Goal: Task Accomplishment & Management: Manage account settings

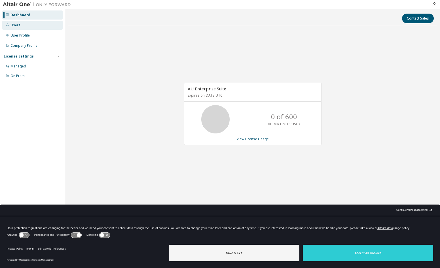
click at [32, 26] on div "Users" at bounding box center [32, 25] width 60 height 9
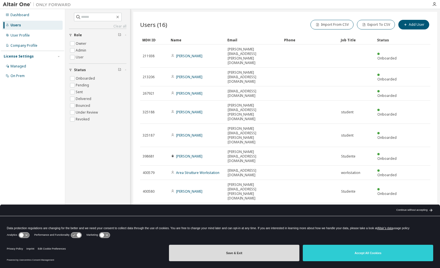
click at [268, 248] on button "Save & Exit" at bounding box center [234, 253] width 130 height 16
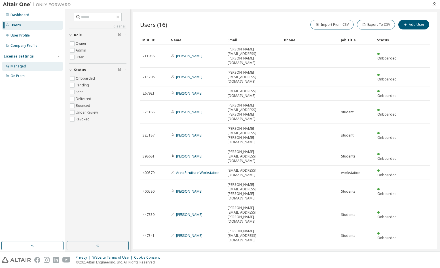
click at [20, 68] on div "Managed" at bounding box center [18, 66] width 16 height 5
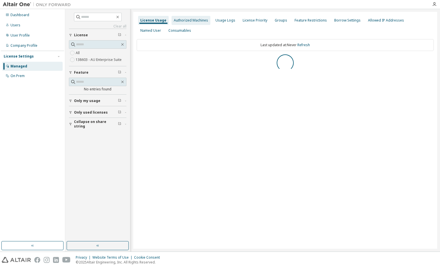
click at [197, 18] on div "Authorized Machines" at bounding box center [191, 20] width 34 height 5
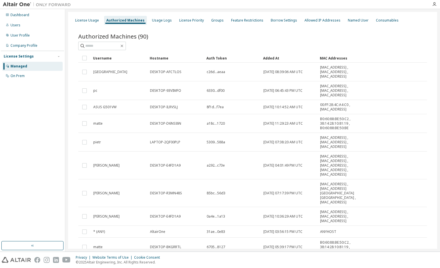
click at [29, 40] on div "Dashboard Users User Profile Company Profile License Settings Managed On Prem" at bounding box center [32, 45] width 63 height 71
click at [25, 37] on div "User Profile" at bounding box center [19, 35] width 19 height 5
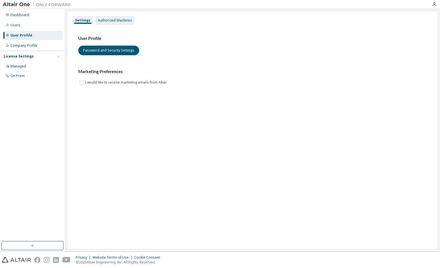
click at [104, 21] on div "Authorized Machines" at bounding box center [115, 20] width 34 height 5
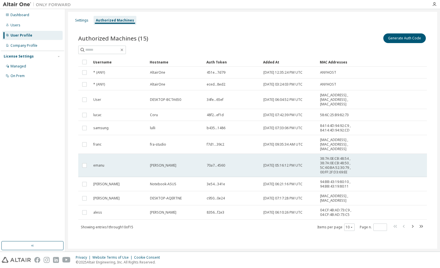
click at [408, 158] on tr "emanu Emanuele 70a7...4560 2024-10-29 05:16:12 PM UTC 38:7A:0E:CB:48:54 , 38:7A…" at bounding box center [252, 165] width 349 height 23
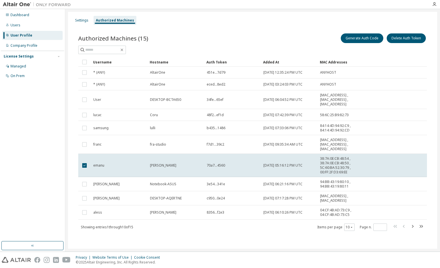
click at [307, 9] on div at bounding box center [220, 4] width 440 height 9
click at [354, 42] on button "Generate Auth Code" at bounding box center [362, 38] width 43 height 10
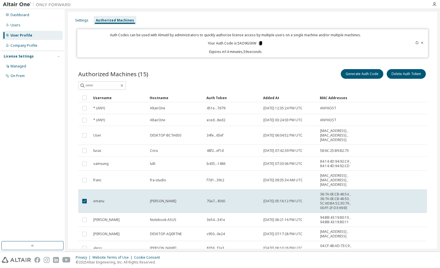
click at [259, 43] on icon at bounding box center [260, 43] width 3 height 4
